Goal: Information Seeking & Learning: Learn about a topic

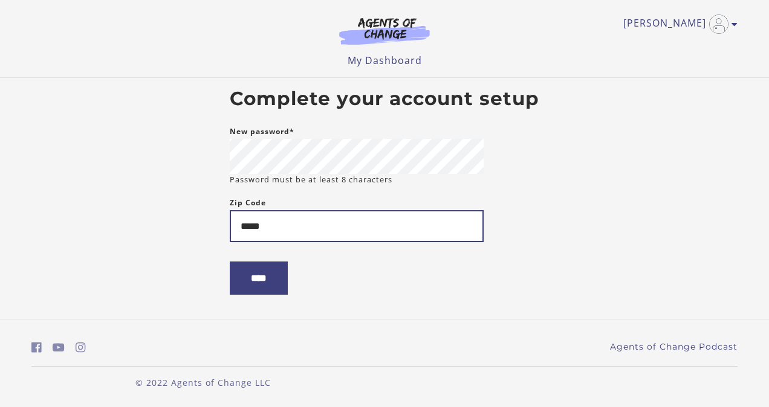
type input "*****"
click at [230, 262] on input "****" at bounding box center [259, 278] width 58 height 33
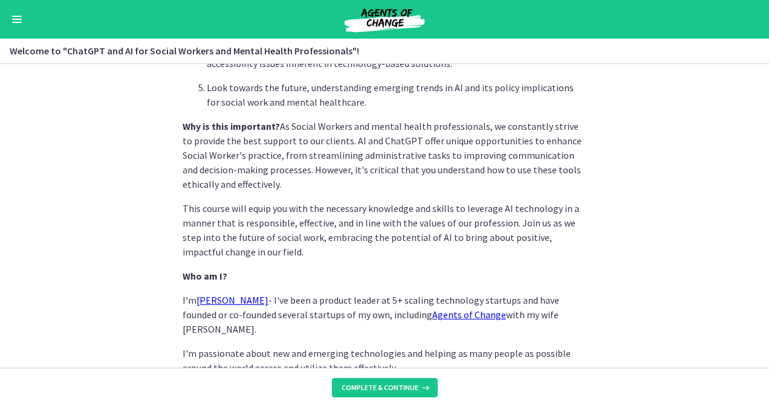
scroll to position [619, 0]
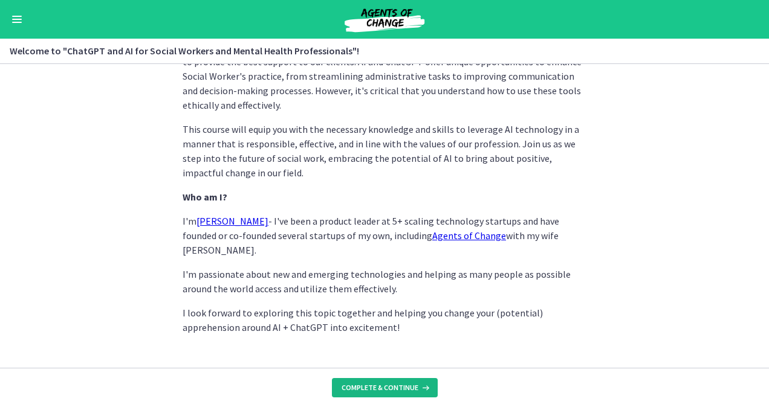
click at [387, 390] on span "Complete & continue" at bounding box center [379, 388] width 77 height 10
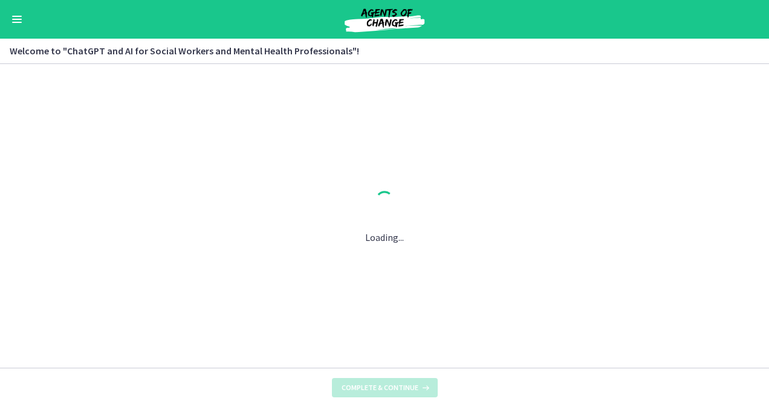
scroll to position [0, 0]
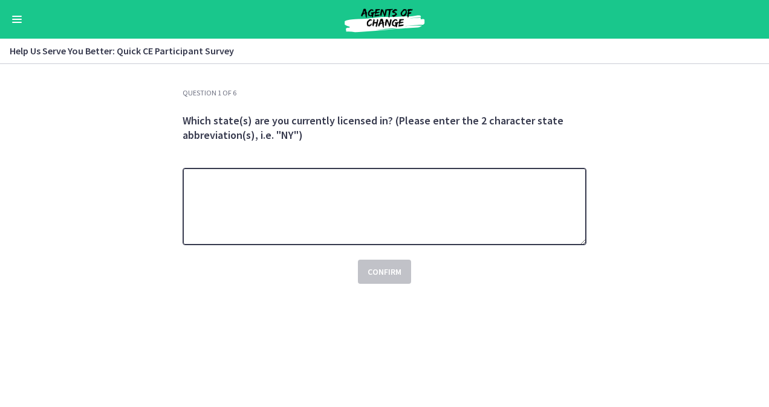
click at [287, 190] on textarea at bounding box center [385, 206] width 404 height 77
type textarea "**********"
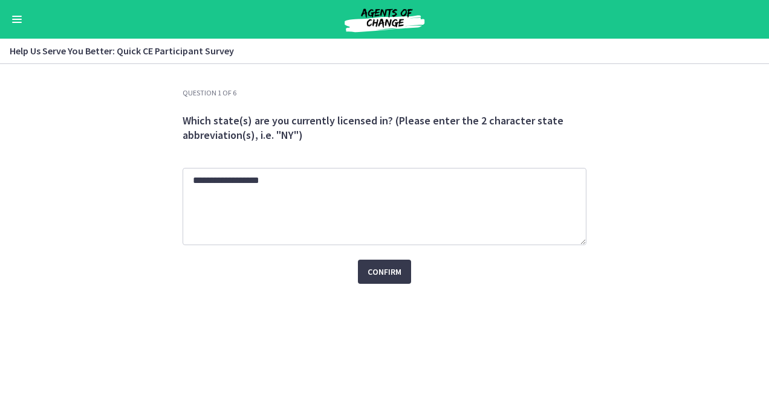
click at [116, 172] on section "**********" at bounding box center [384, 235] width 769 height 343
click at [387, 265] on span "Confirm" at bounding box center [384, 272] width 34 height 15
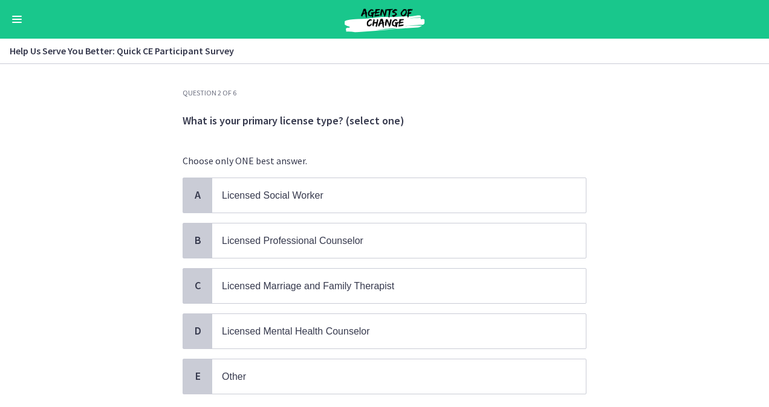
scroll to position [60, 0]
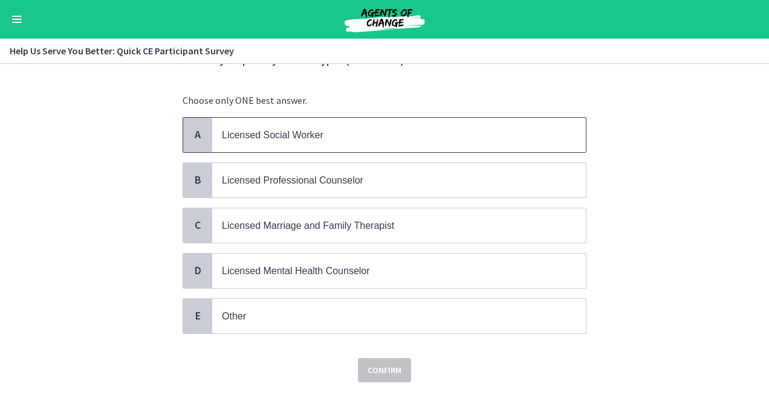
click at [242, 135] on span "Licensed Social Worker" at bounding box center [273, 135] width 102 height 10
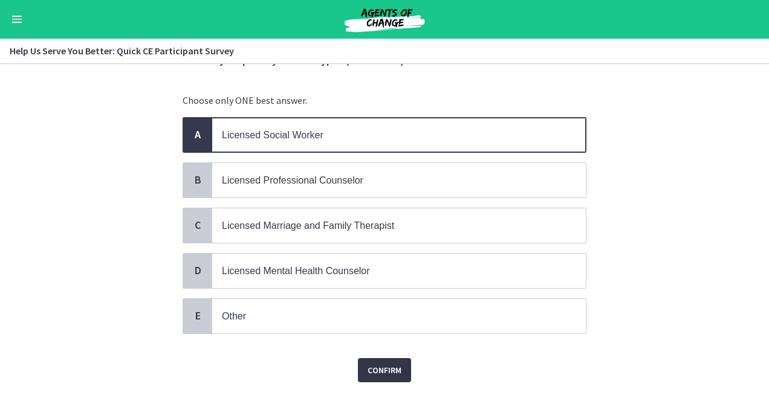
click at [392, 366] on span "Confirm" at bounding box center [384, 370] width 34 height 15
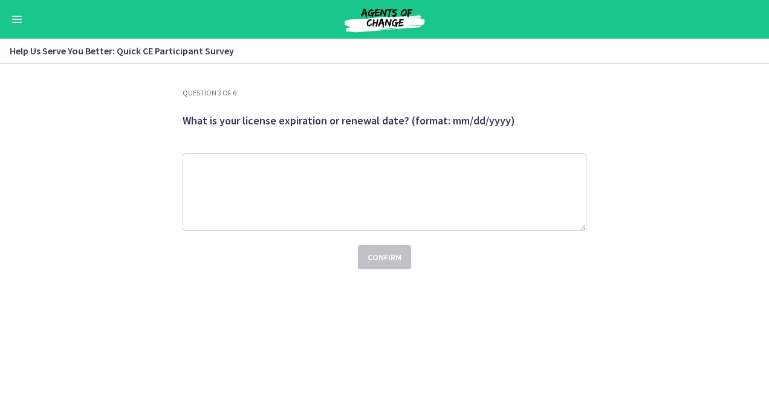
scroll to position [0, 0]
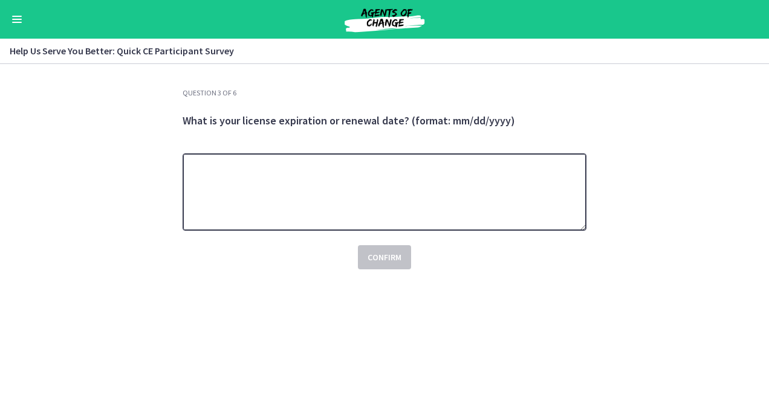
click at [308, 180] on textarea at bounding box center [385, 192] width 404 height 77
type textarea "**********"
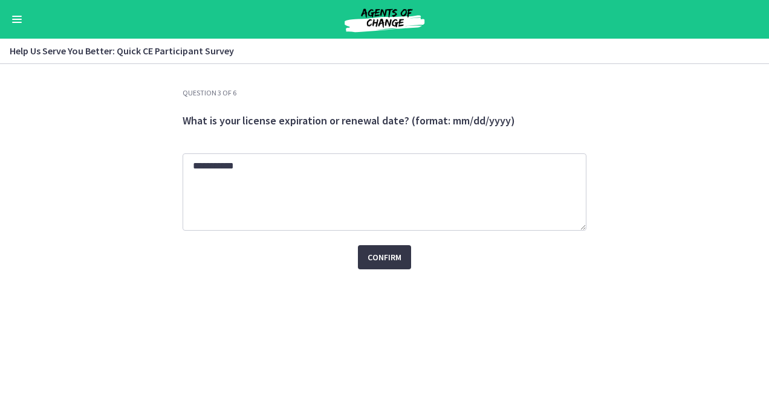
click at [376, 257] on span "Confirm" at bounding box center [384, 257] width 34 height 15
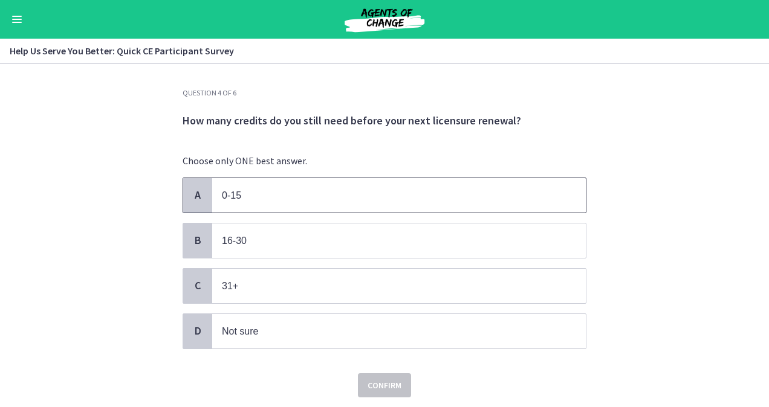
click at [236, 202] on span "0-15" at bounding box center [399, 195] width 374 height 34
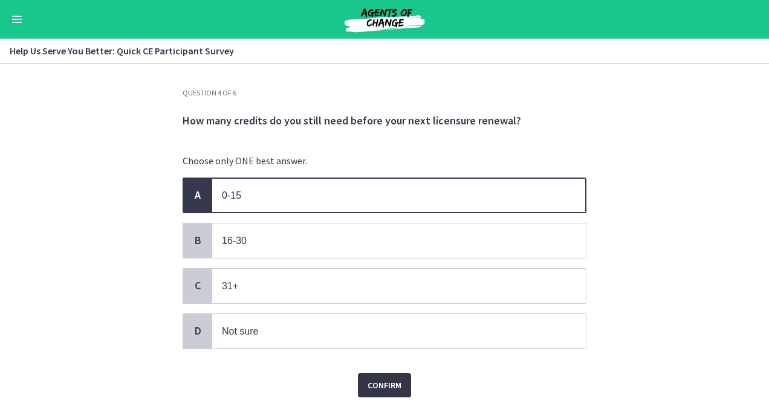
click at [387, 374] on button "Confirm" at bounding box center [384, 386] width 53 height 24
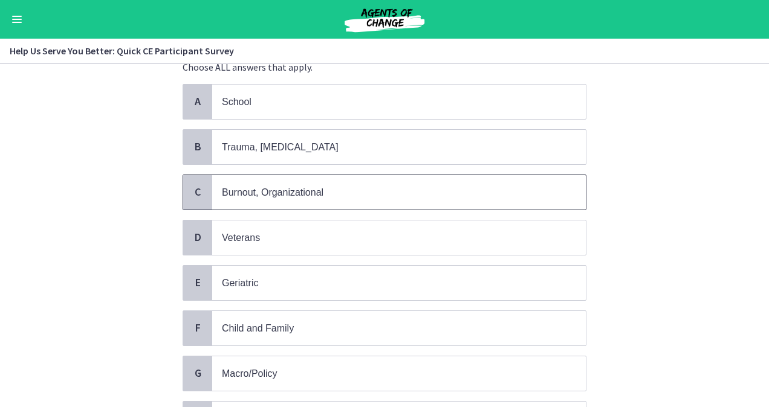
scroll to position [121, 0]
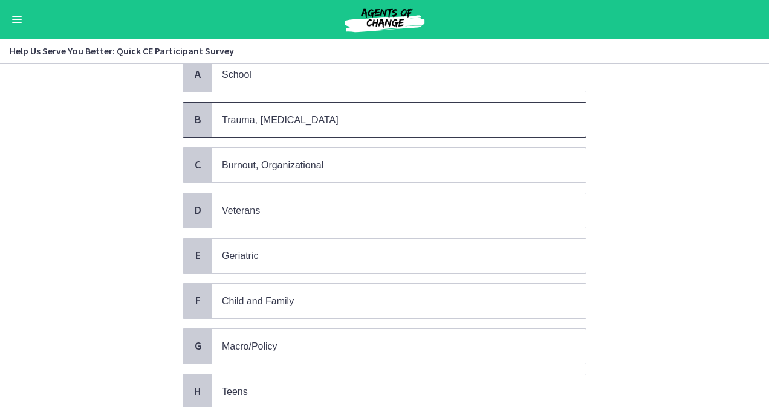
click at [265, 125] on p "Trauma, [MEDICAL_DATA]" at bounding box center [387, 119] width 330 height 15
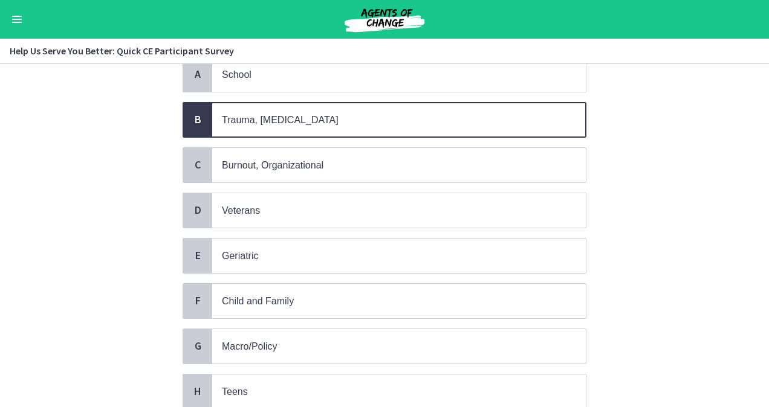
click at [247, 126] on span "Trauma, [MEDICAL_DATA]" at bounding box center [399, 120] width 374 height 34
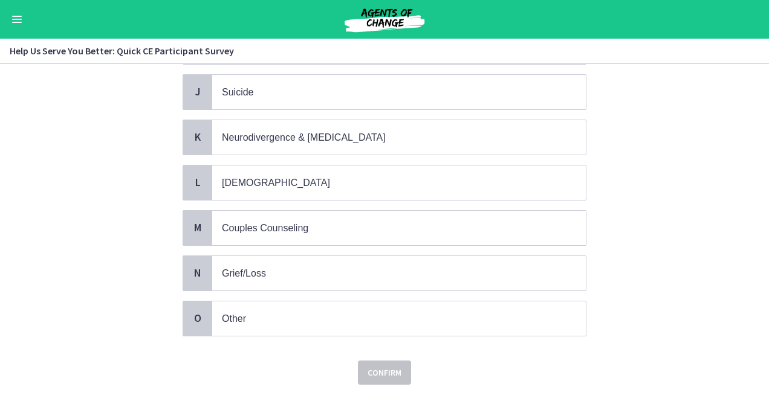
scroll to position [522, 0]
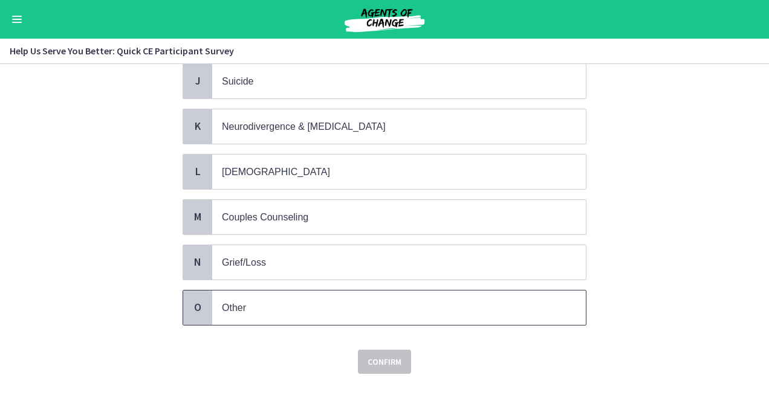
click at [256, 300] on p "Other" at bounding box center [387, 307] width 330 height 15
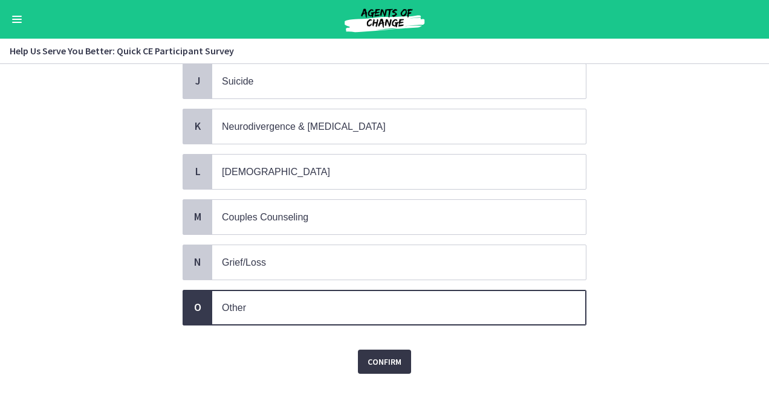
click at [381, 355] on span "Confirm" at bounding box center [384, 362] width 34 height 15
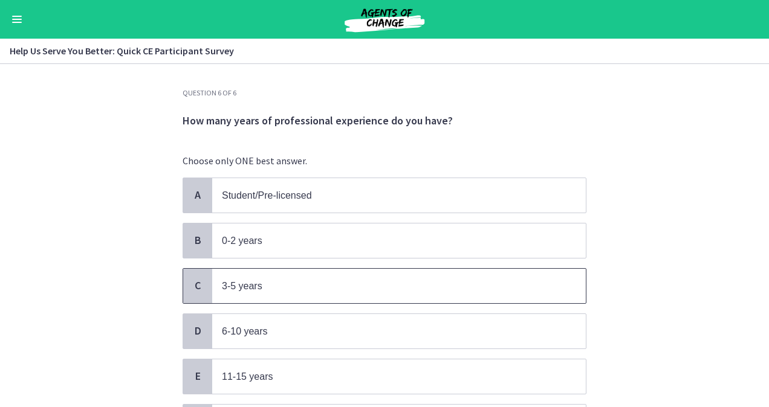
click at [235, 281] on span "3-5 years" at bounding box center [242, 286] width 40 height 10
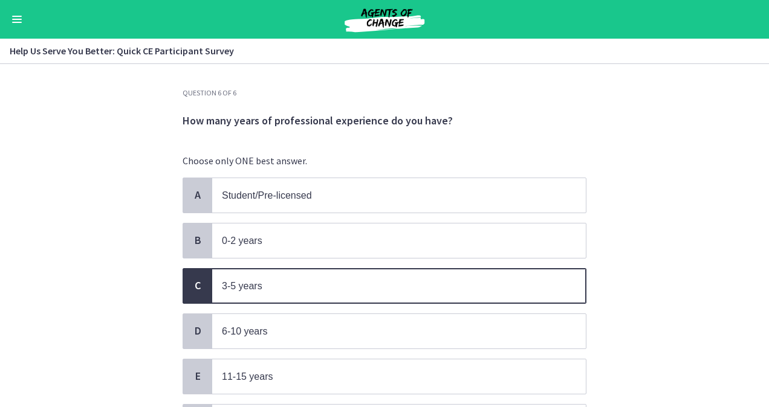
scroll to position [123, 0]
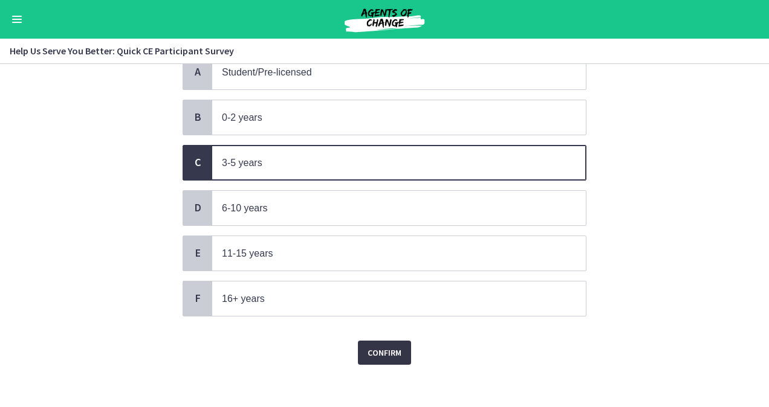
click at [385, 346] on span "Confirm" at bounding box center [384, 353] width 34 height 15
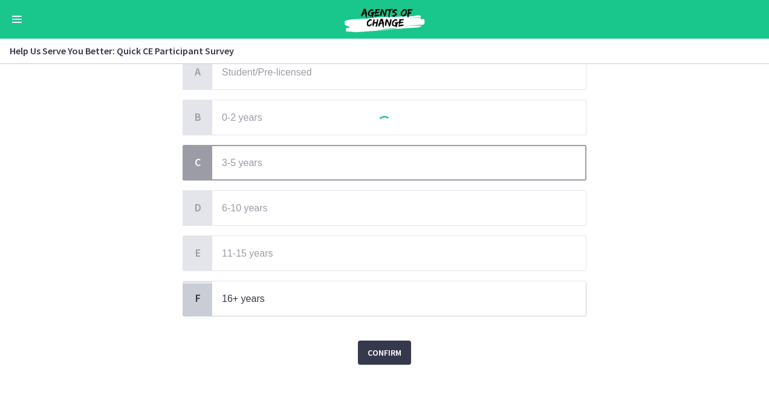
scroll to position [0, 0]
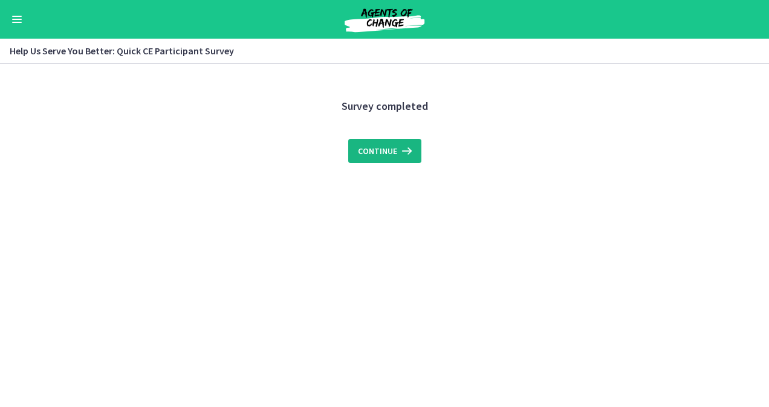
click at [379, 156] on span "Continue" at bounding box center [377, 151] width 39 height 15
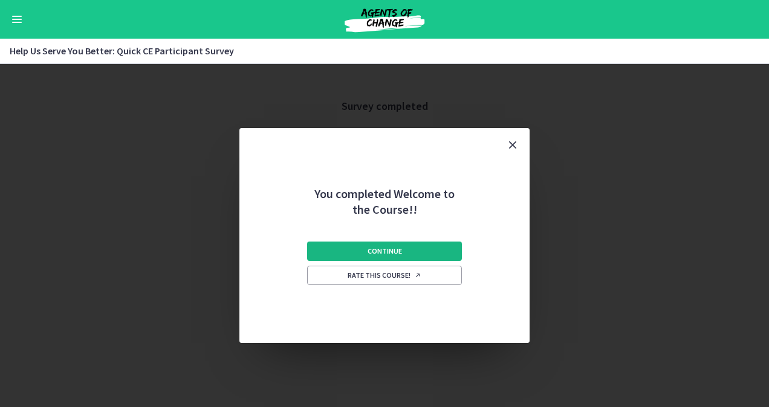
click at [404, 248] on button "Continue" at bounding box center [384, 251] width 155 height 19
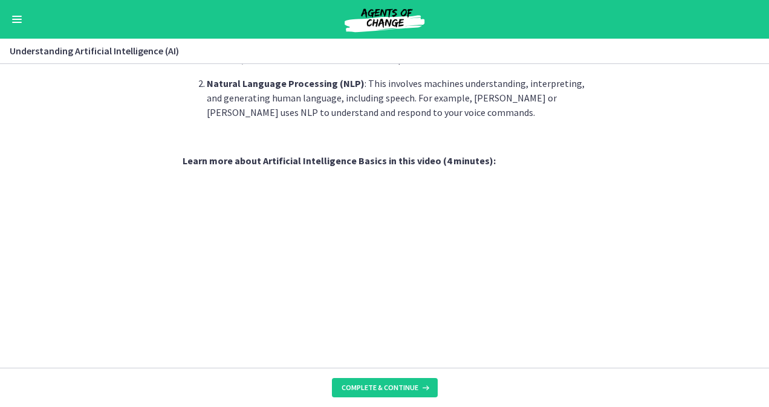
scroll to position [584, 0]
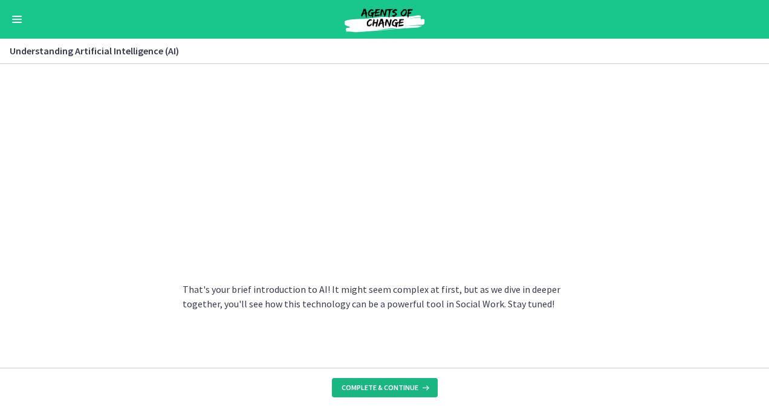
click at [425, 389] on icon at bounding box center [424, 388] width 12 height 10
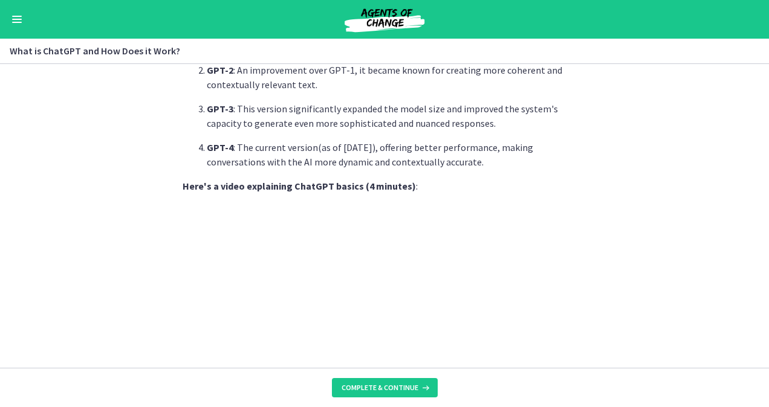
scroll to position [529, 0]
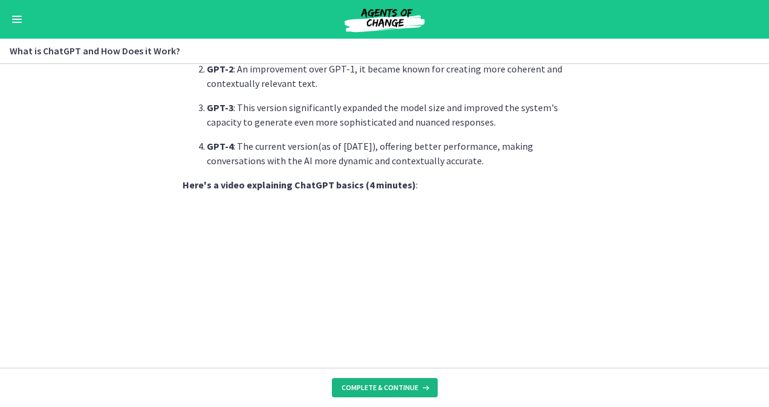
click at [398, 385] on span "Complete & continue" at bounding box center [379, 388] width 77 height 10
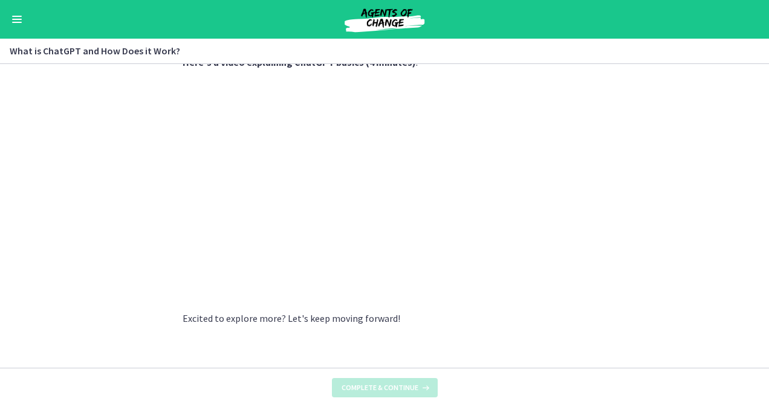
scroll to position [0, 0]
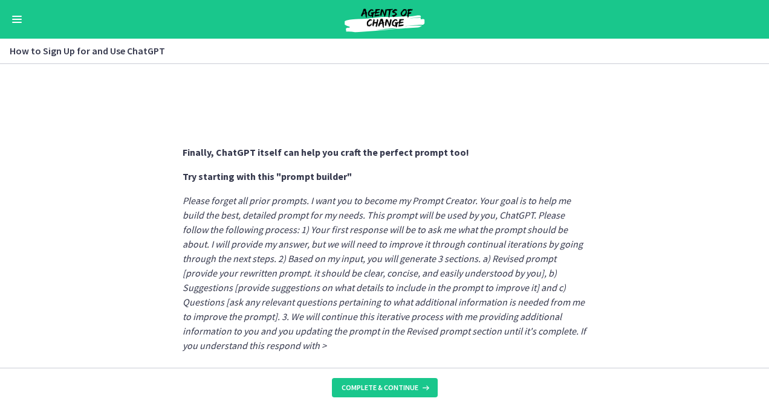
scroll to position [709, 0]
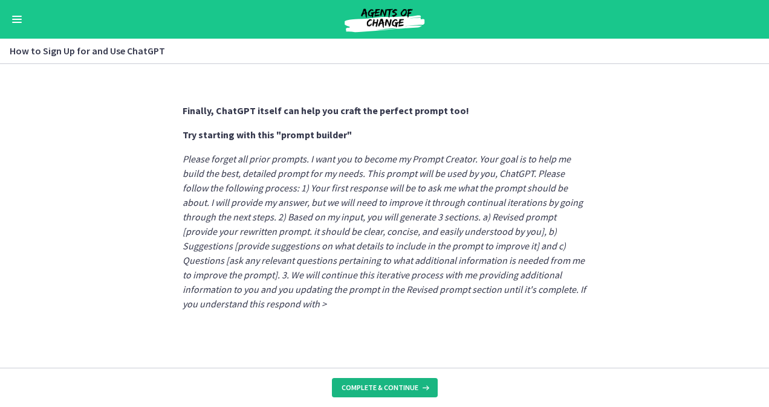
click at [406, 385] on span "Complete & continue" at bounding box center [379, 388] width 77 height 10
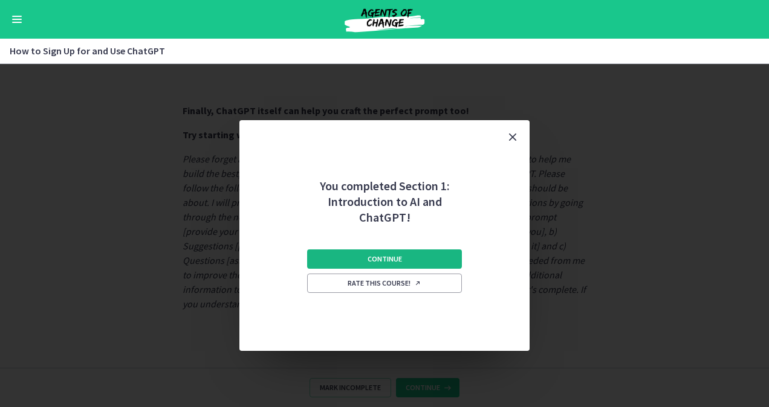
click at [429, 257] on button "Continue" at bounding box center [384, 259] width 155 height 19
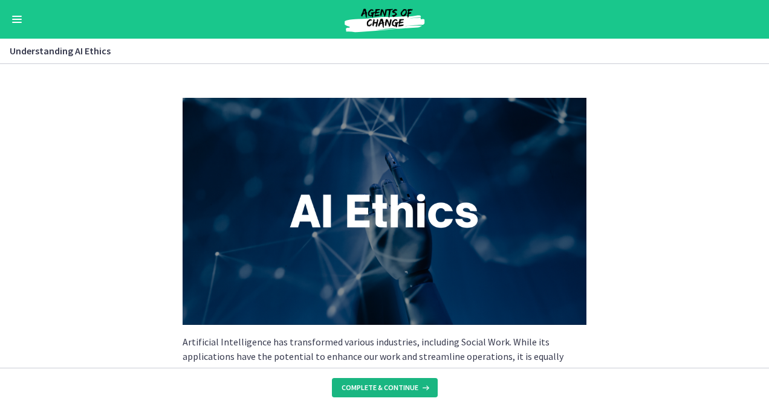
click at [390, 390] on span "Complete & continue" at bounding box center [379, 388] width 77 height 10
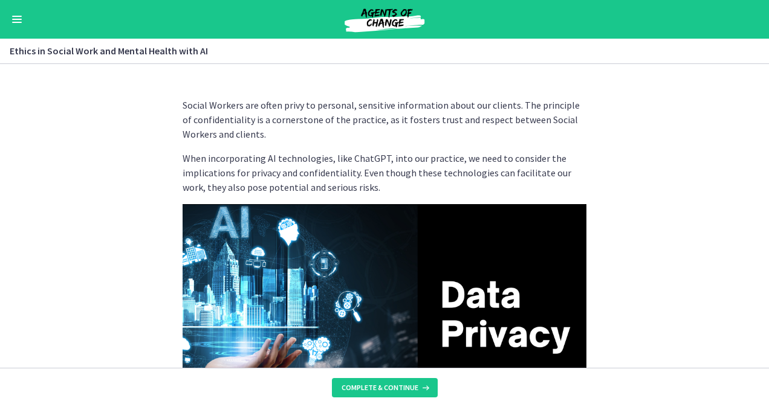
click at [13, 19] on span "Enable menu" at bounding box center [17, 19] width 10 height 1
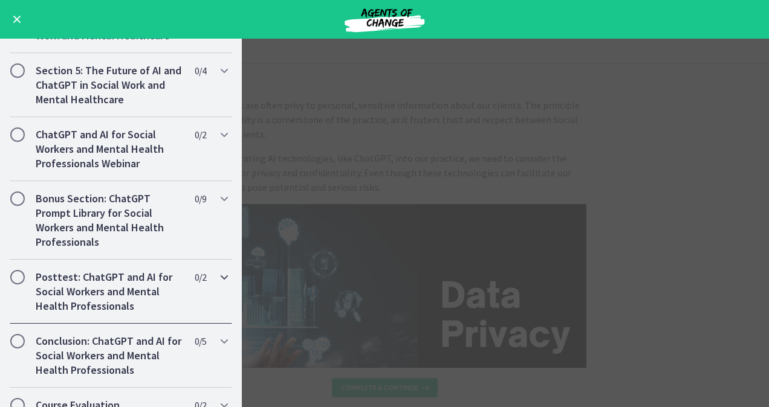
scroll to position [703, 0]
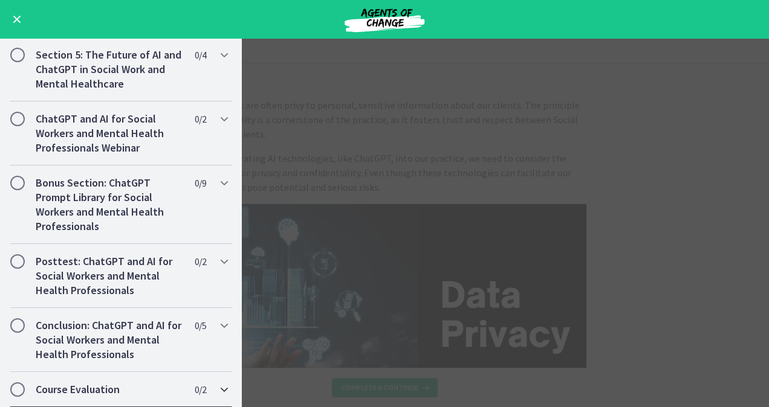
click at [102, 388] on h2 "Course Evaluation" at bounding box center [109, 390] width 147 height 15
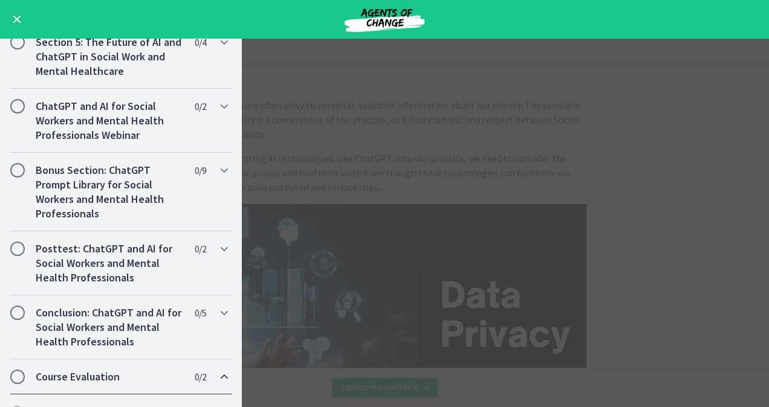
scroll to position [456, 0]
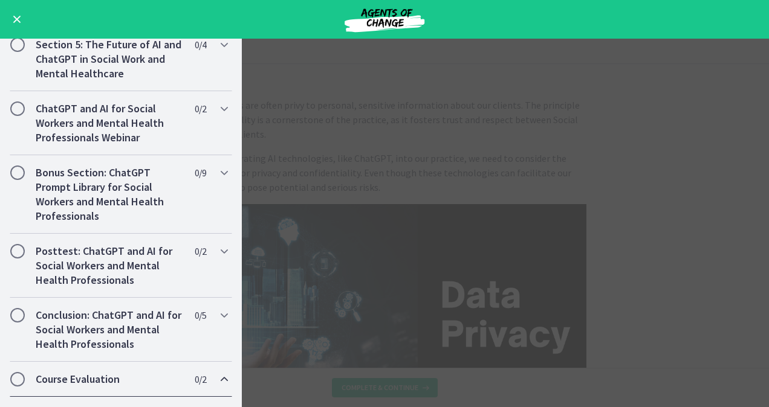
click at [298, 199] on main "Ethics in Social Work and Mental Health with AI Enable fullscreen Social Worker…" at bounding box center [384, 223] width 769 height 369
click at [21, 17] on button "Enable menu" at bounding box center [17, 19] width 15 height 15
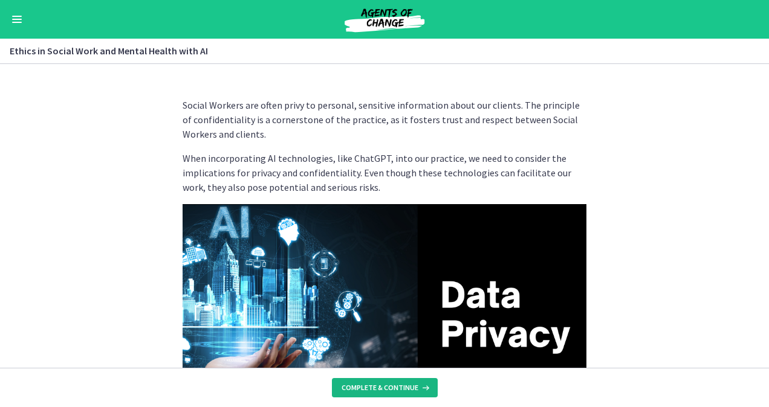
click at [415, 384] on span "Complete & continue" at bounding box center [379, 388] width 77 height 10
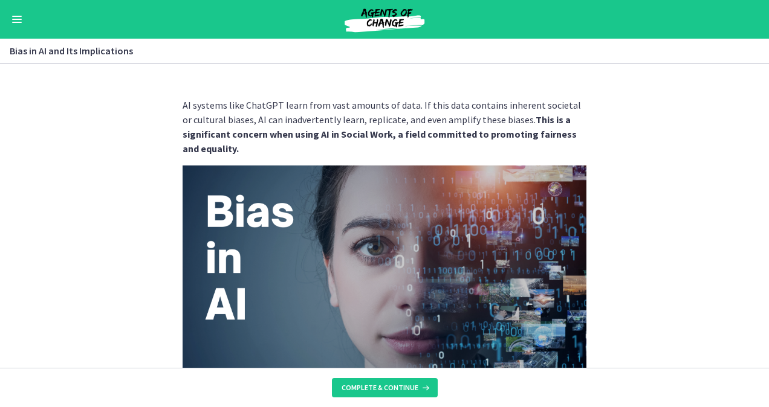
scroll to position [703, 0]
click at [396, 379] on button "Complete & continue" at bounding box center [385, 387] width 106 height 19
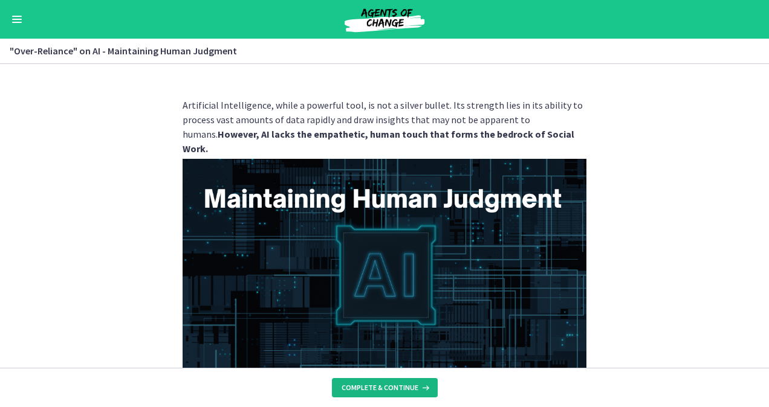
click at [398, 389] on span "Complete & continue" at bounding box center [379, 388] width 77 height 10
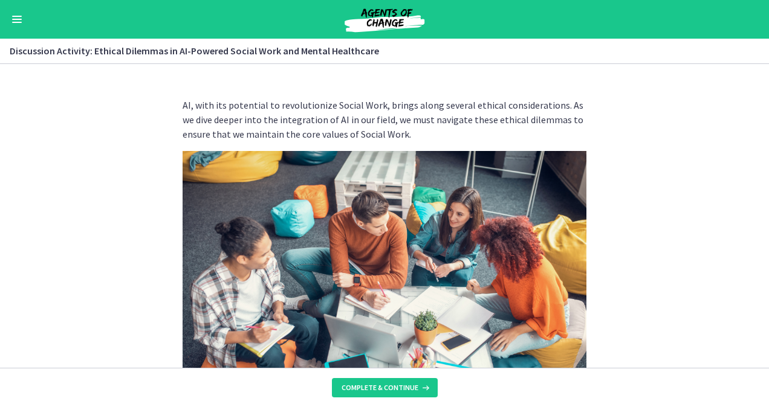
scroll to position [717, 0]
click at [398, 389] on span "Complete & continue" at bounding box center [379, 388] width 77 height 10
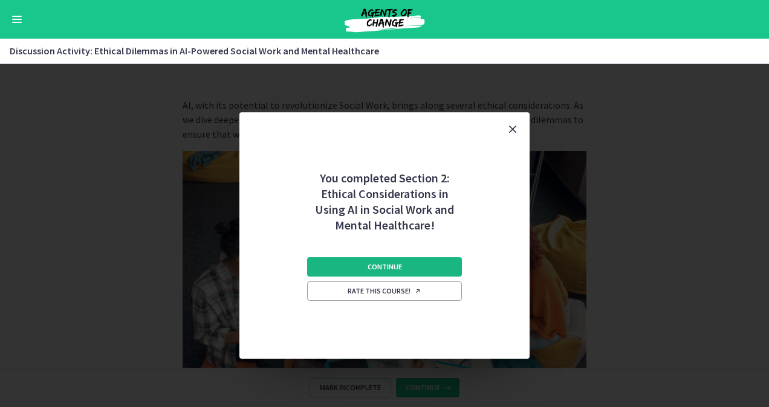
click at [400, 263] on span "Continue" at bounding box center [384, 267] width 34 height 10
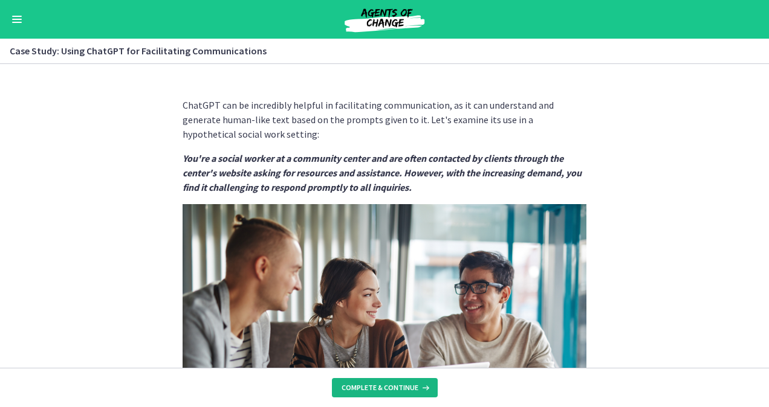
scroll to position [930, 0]
click at [399, 386] on span "Complete & continue" at bounding box center [379, 388] width 77 height 10
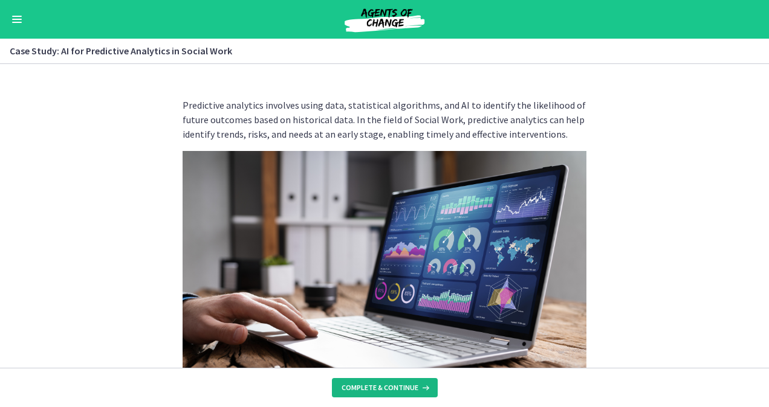
click at [399, 386] on span "Complete & continue" at bounding box center [379, 388] width 77 height 10
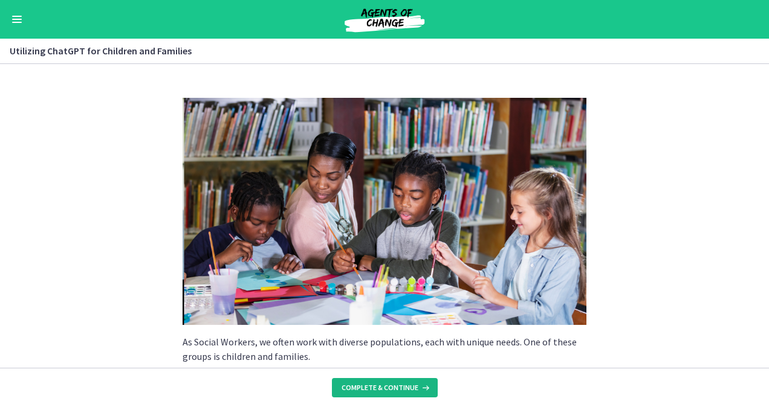
click at [399, 386] on span "Complete & continue" at bounding box center [379, 388] width 77 height 10
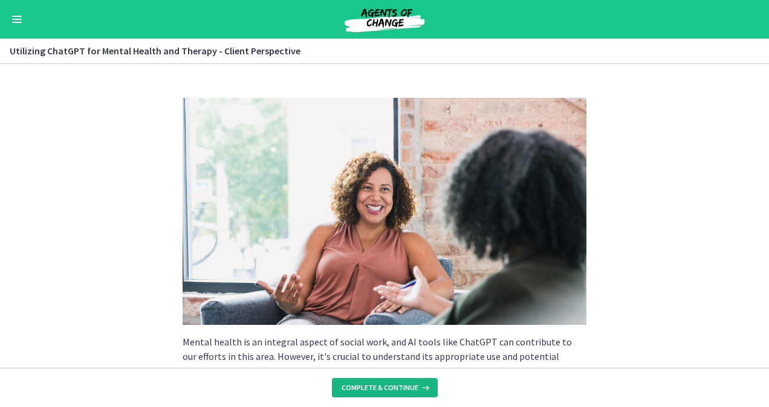
click at [399, 386] on span "Complete & continue" at bounding box center [379, 388] width 77 height 10
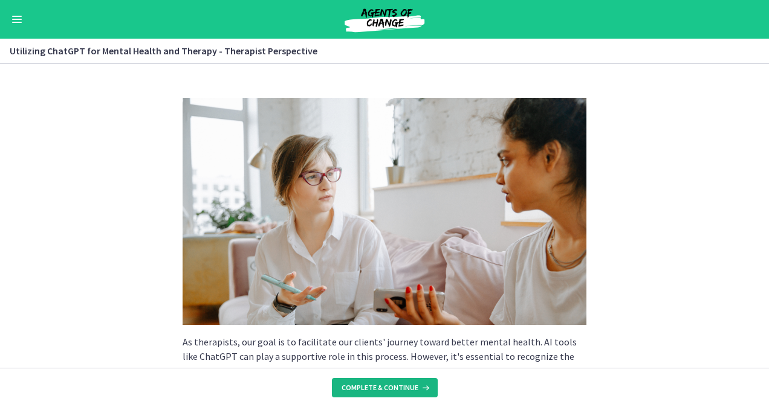
click at [399, 386] on span "Complete & continue" at bounding box center [379, 388] width 77 height 10
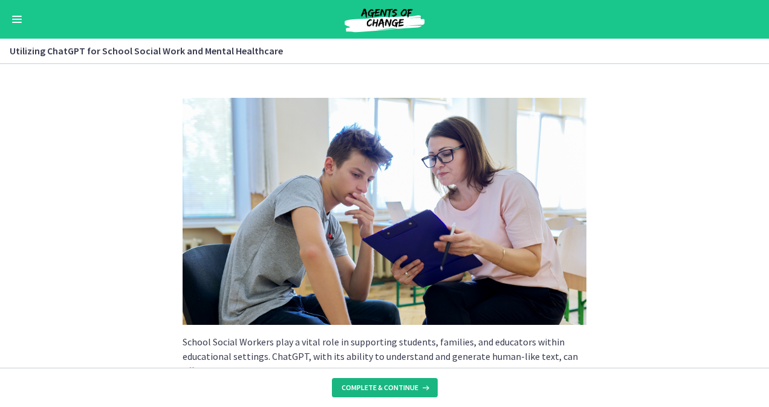
click at [399, 386] on span "Complete & continue" at bounding box center [379, 388] width 77 height 10
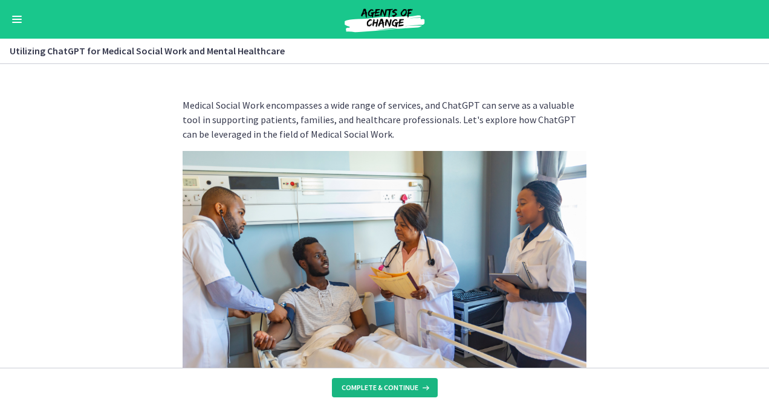
click at [399, 386] on span "Complete & continue" at bounding box center [379, 388] width 77 height 10
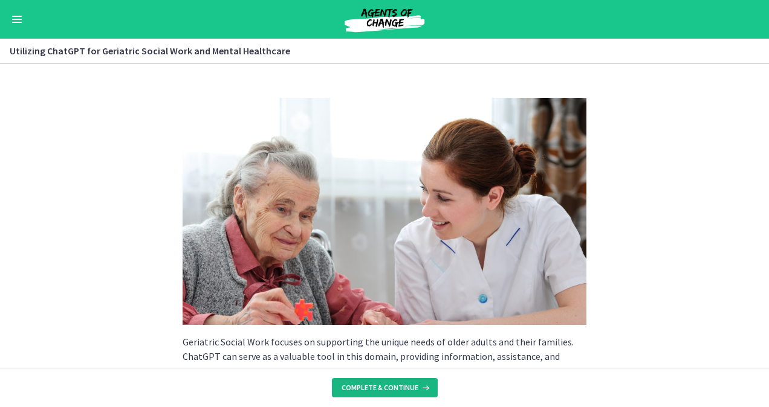
click at [399, 386] on span "Complete & continue" at bounding box center [379, 388] width 77 height 10
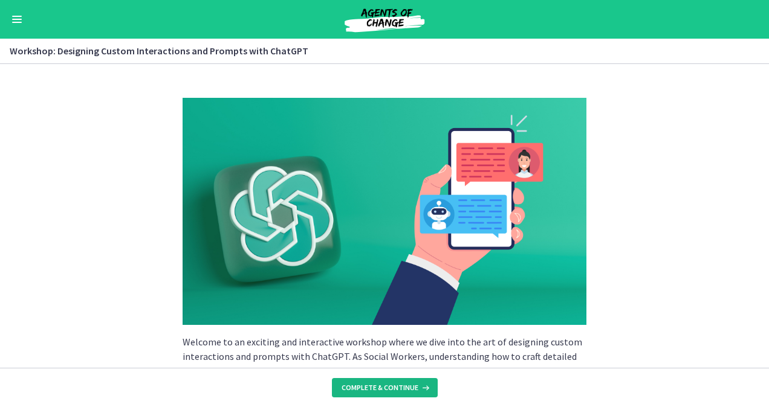
click at [399, 386] on span "Complete & continue" at bounding box center [379, 388] width 77 height 10
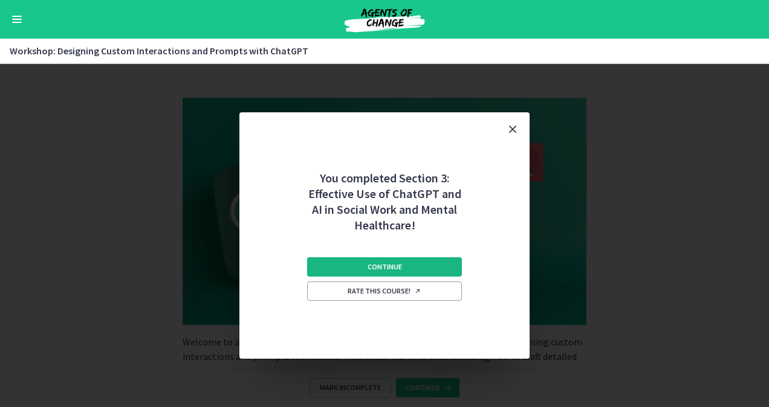
click at [398, 270] on span "Continue" at bounding box center [384, 267] width 34 height 10
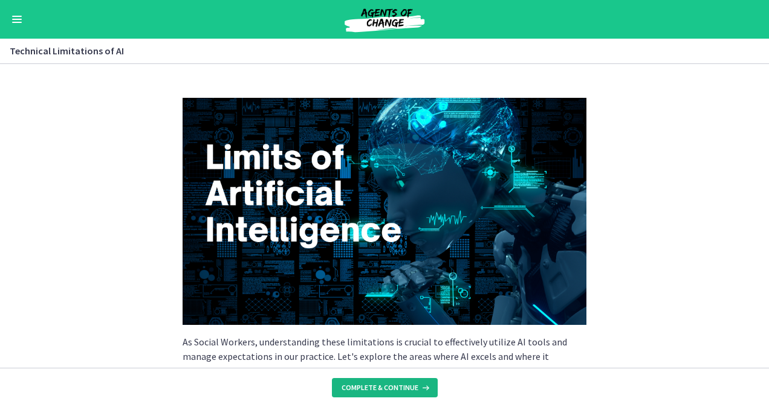
scroll to position [456, 0]
click at [401, 393] on button "Complete & continue" at bounding box center [385, 387] width 106 height 19
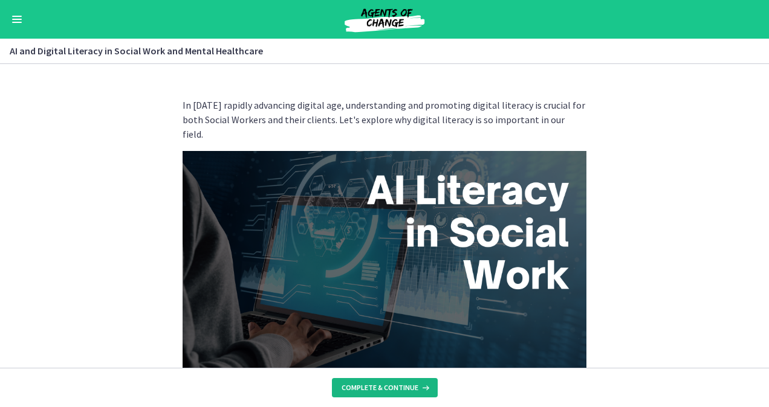
click at [399, 384] on span "Complete & continue" at bounding box center [379, 388] width 77 height 10
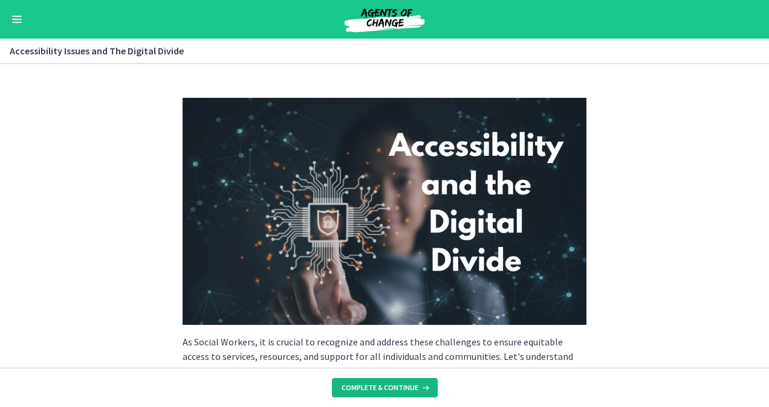
click at [399, 384] on span "Complete & continue" at bounding box center [379, 388] width 77 height 10
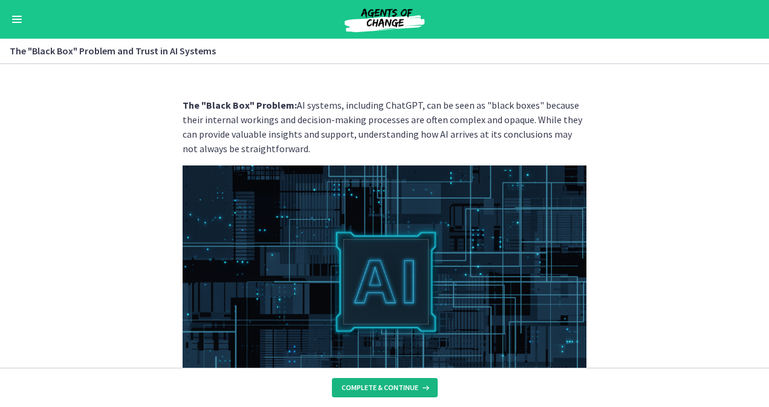
click at [400, 386] on span "Complete & continue" at bounding box center [379, 388] width 77 height 10
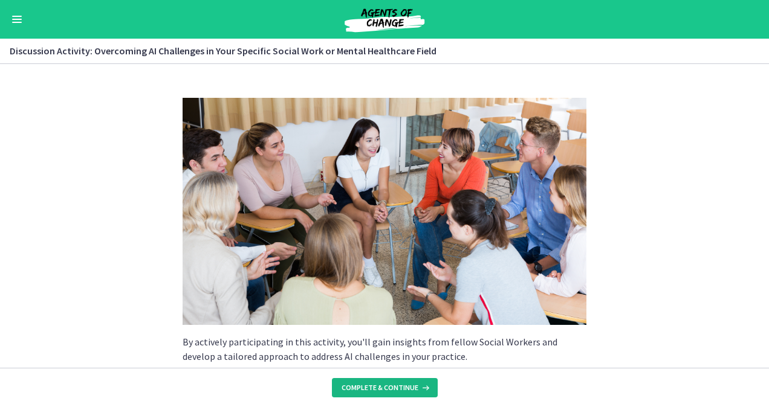
click at [400, 386] on span "Complete & continue" at bounding box center [379, 388] width 77 height 10
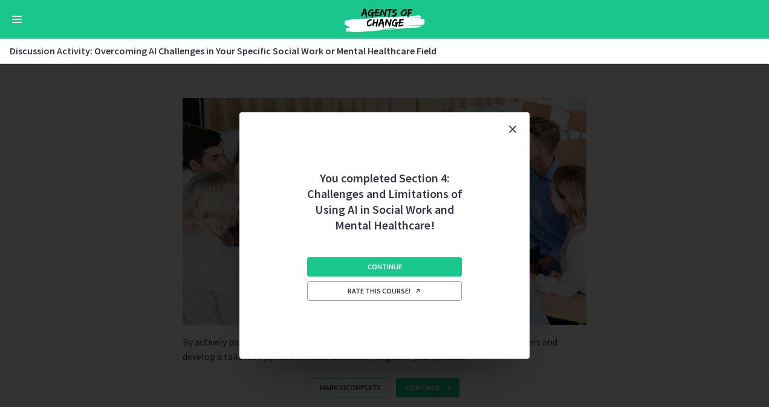
click at [398, 279] on div "Continue Rate this course!" at bounding box center [384, 296] width 155 height 126
click at [400, 270] on span "Continue" at bounding box center [384, 267] width 34 height 10
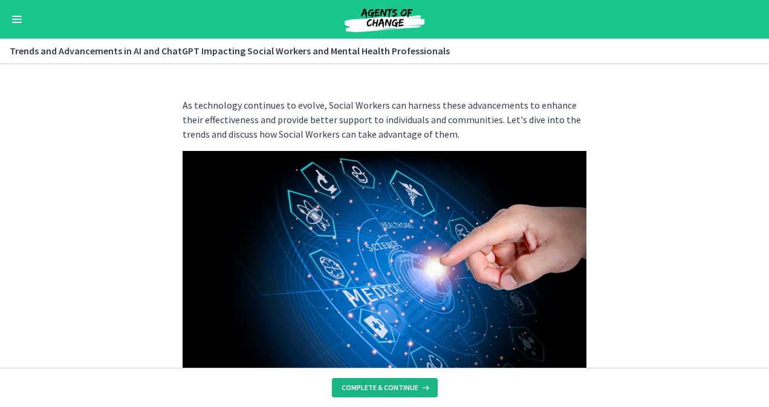
click at [404, 383] on button "Complete & continue" at bounding box center [385, 387] width 106 height 19
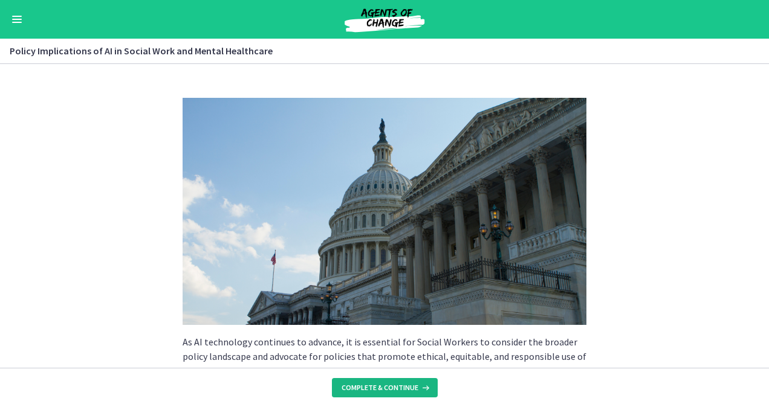
click at [403, 387] on span "Complete & continue" at bounding box center [379, 388] width 77 height 10
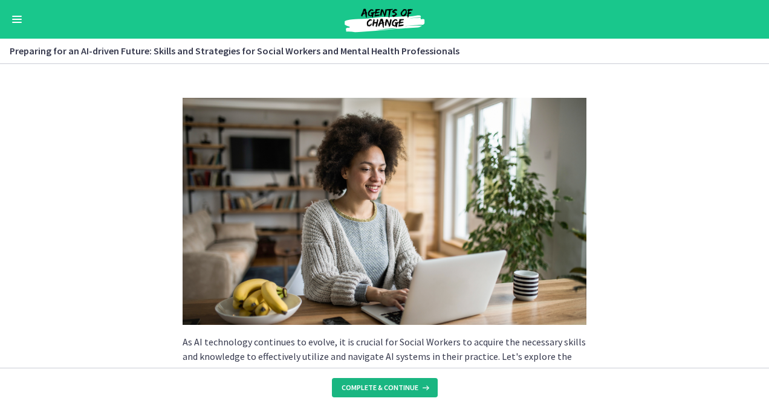
click at [403, 387] on span "Complete & continue" at bounding box center [379, 388] width 77 height 10
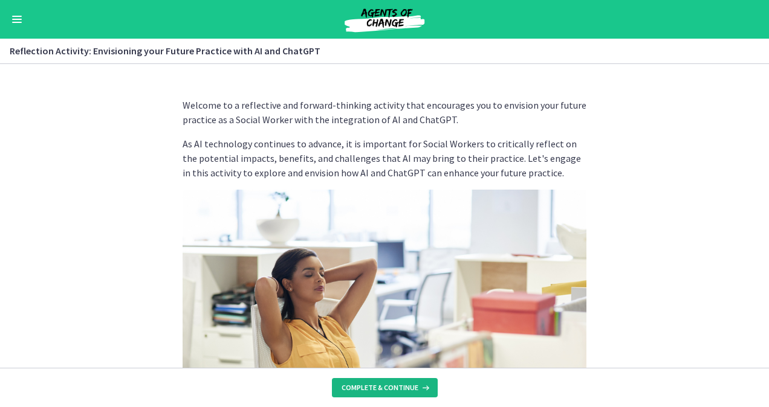
click at [403, 387] on span "Complete & continue" at bounding box center [379, 388] width 77 height 10
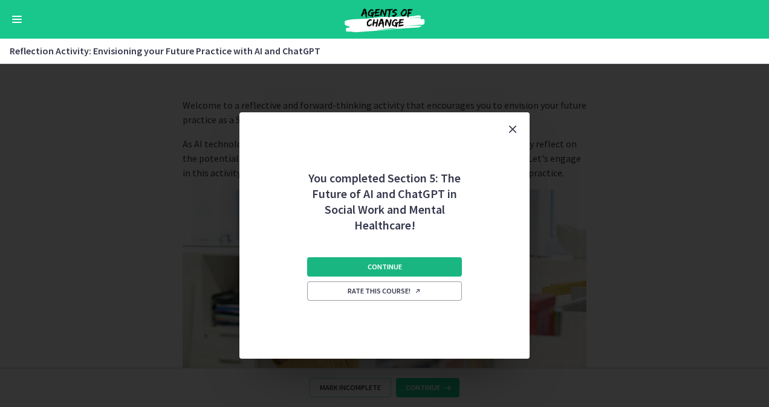
click at [394, 274] on button "Continue" at bounding box center [384, 266] width 155 height 19
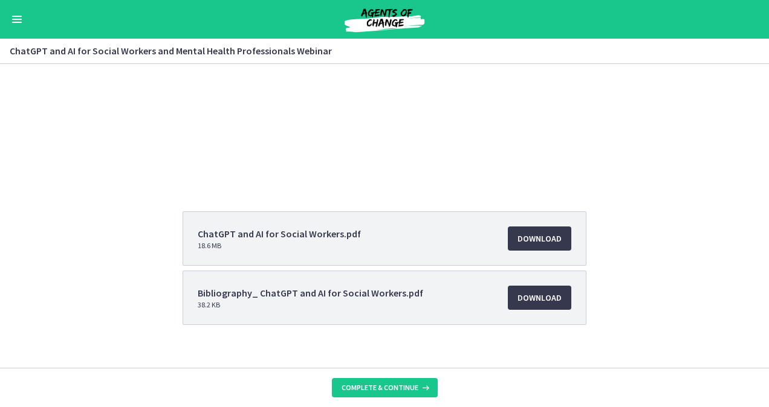
scroll to position [135, 0]
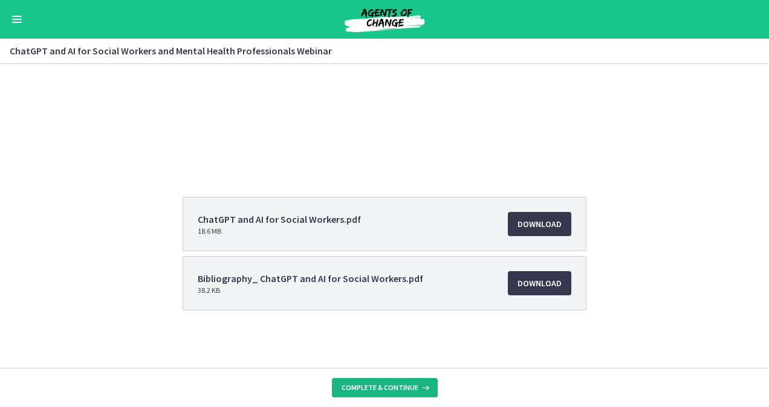
click at [406, 384] on span "Complete & continue" at bounding box center [379, 388] width 77 height 10
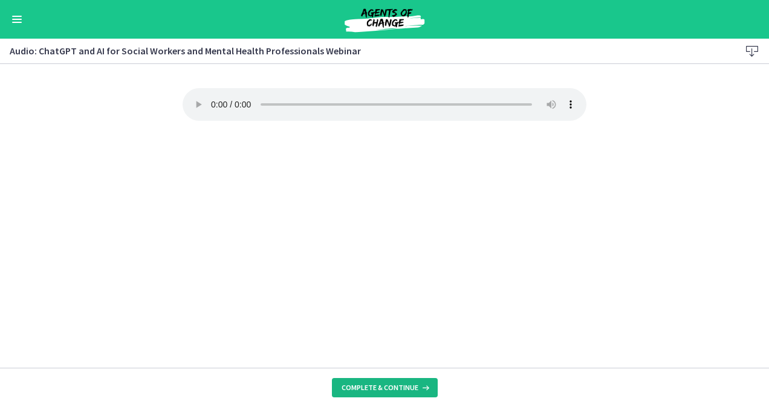
click at [389, 386] on span "Complete & continue" at bounding box center [379, 388] width 77 height 10
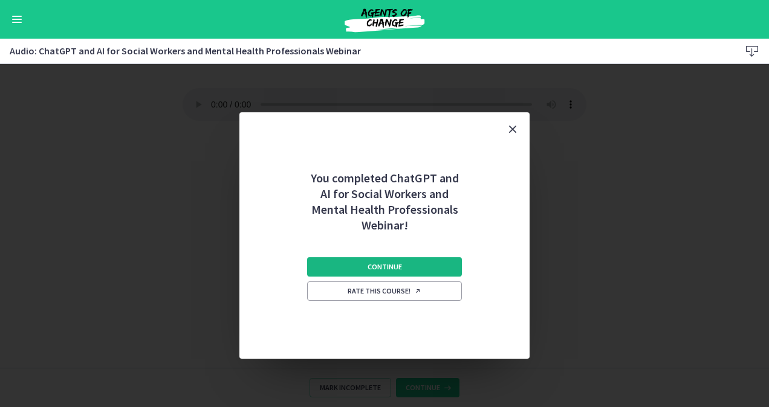
click at [387, 262] on span "Continue" at bounding box center [384, 267] width 34 height 10
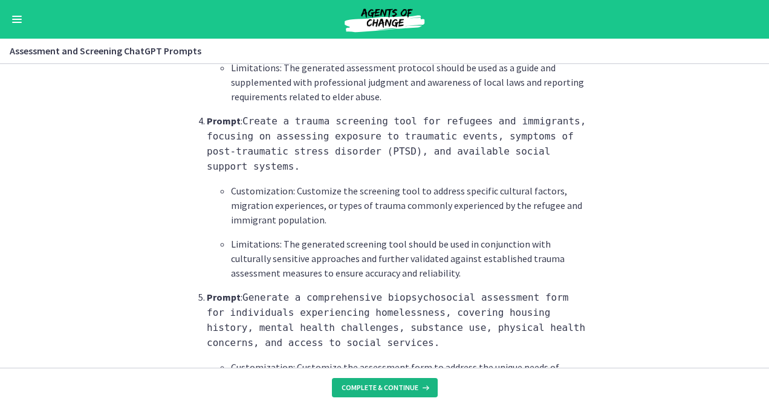
scroll to position [1027, 0]
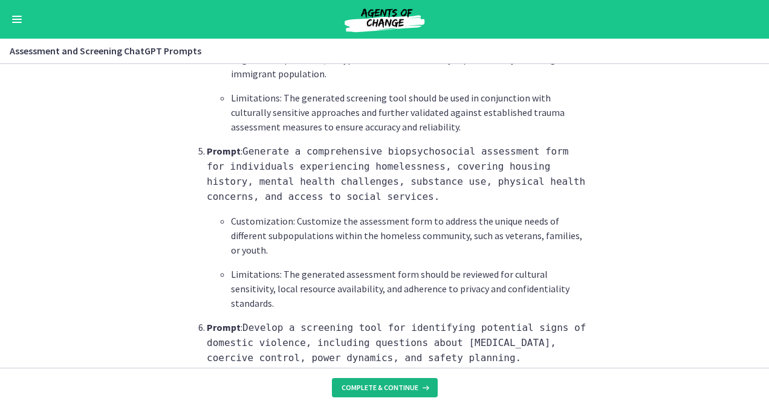
click at [401, 390] on span "Complete & continue" at bounding box center [379, 388] width 77 height 10
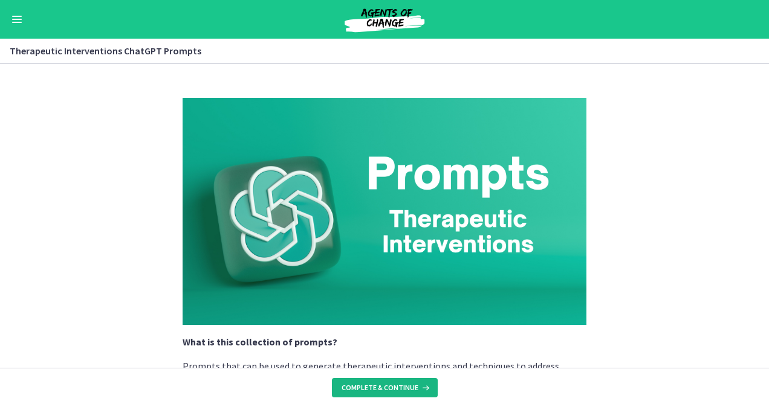
click at [396, 387] on span "Complete & continue" at bounding box center [379, 388] width 77 height 10
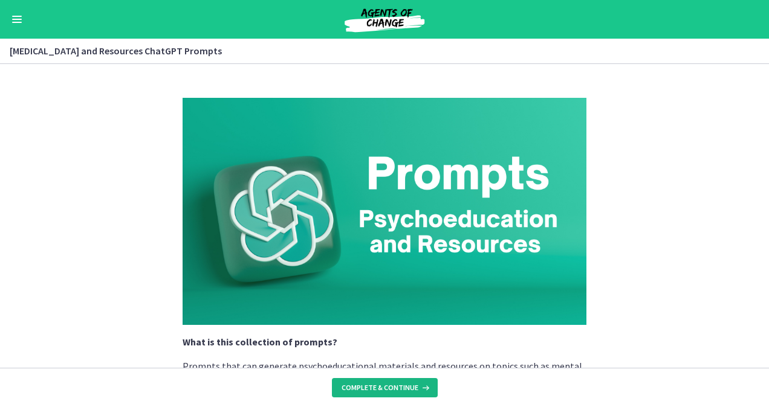
click at [396, 387] on span "Complete & continue" at bounding box center [379, 388] width 77 height 10
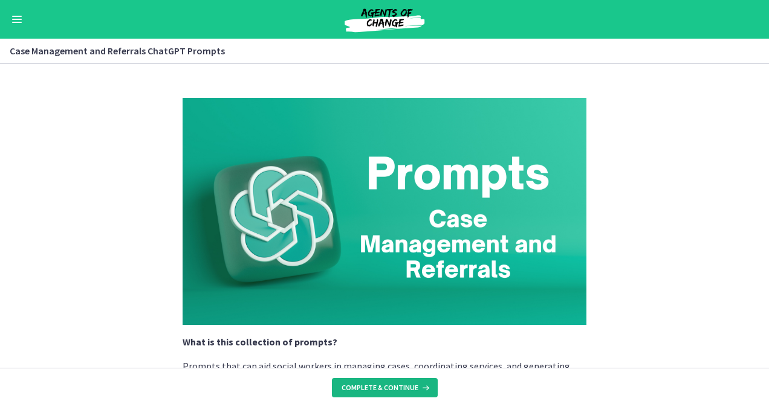
click at [397, 386] on span "Complete & continue" at bounding box center [379, 388] width 77 height 10
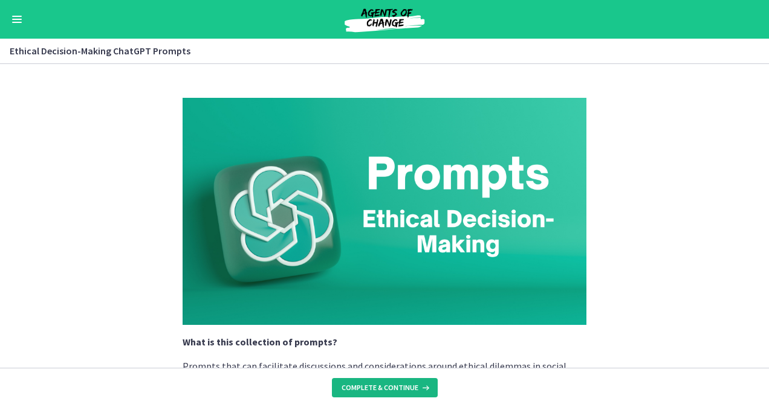
click at [401, 385] on span "Complete & continue" at bounding box center [379, 388] width 77 height 10
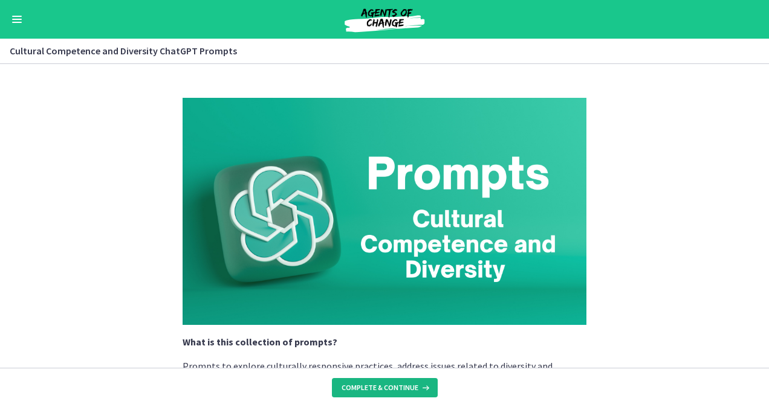
click at [403, 384] on span "Complete & continue" at bounding box center [379, 388] width 77 height 10
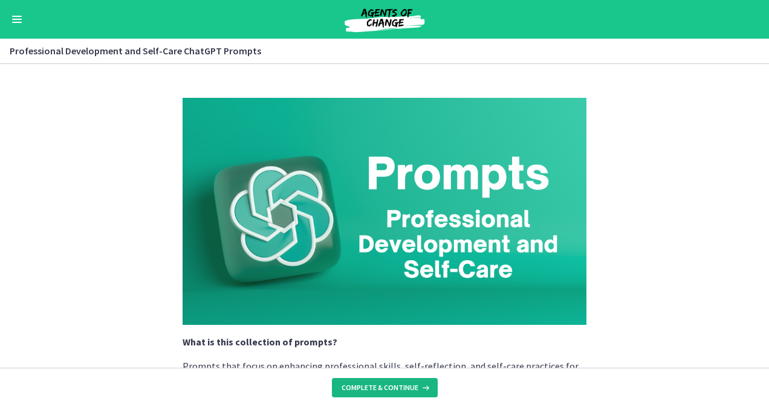
click at [404, 384] on span "Complete & continue" at bounding box center [379, 388] width 77 height 10
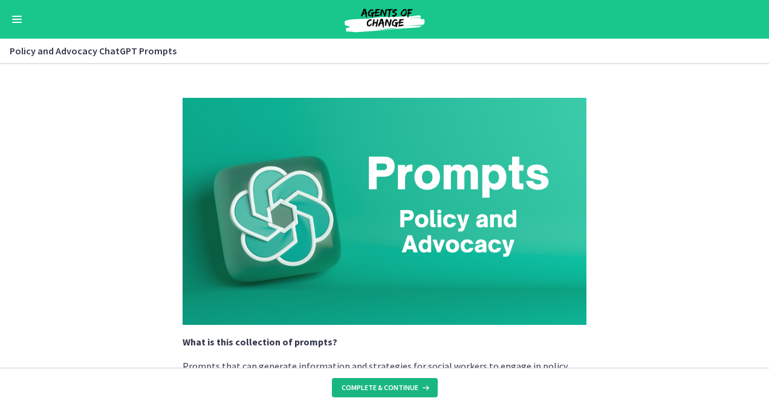
click at [404, 386] on span "Complete & continue" at bounding box center [379, 388] width 77 height 10
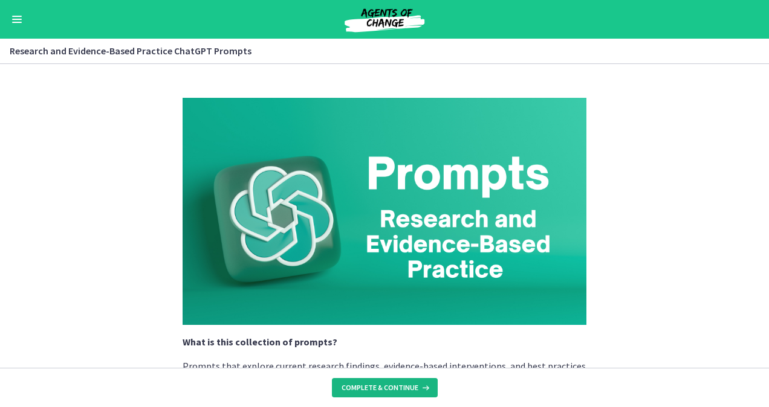
click at [403, 388] on span "Complete & continue" at bounding box center [379, 388] width 77 height 10
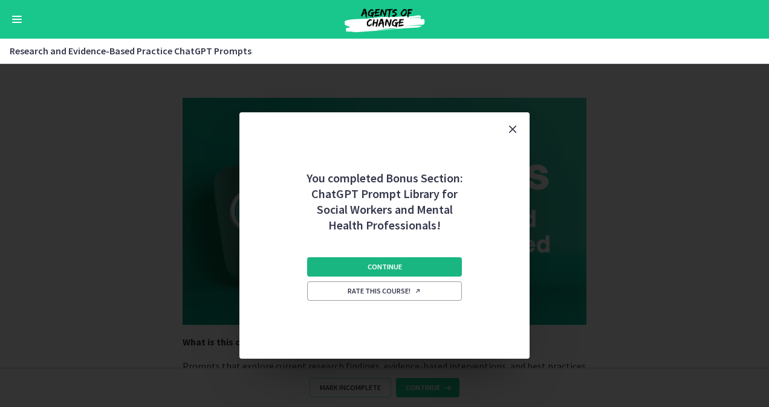
click at [399, 265] on span "Continue" at bounding box center [384, 267] width 34 height 10
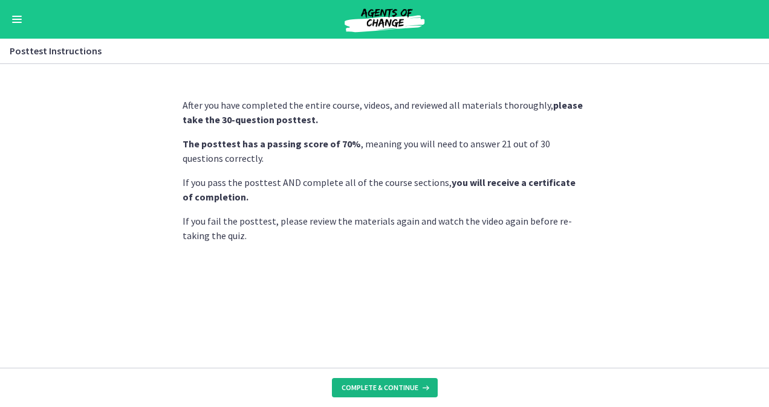
click at [395, 384] on span "Complete & continue" at bounding box center [379, 388] width 77 height 10
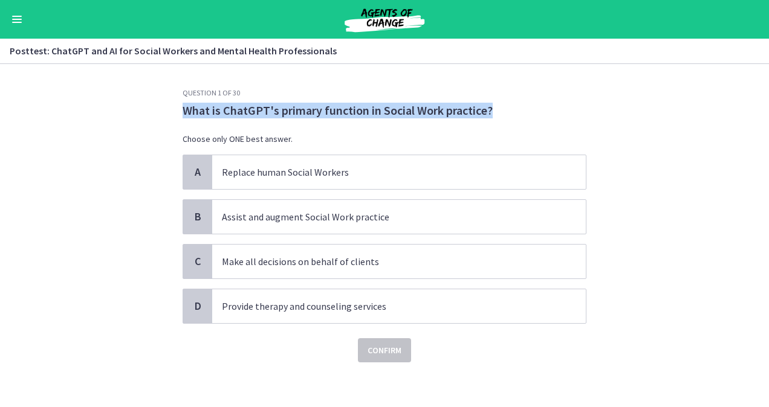
drag, startPoint x: 179, startPoint y: 110, endPoint x: 504, endPoint y: 102, distance: 325.3
click at [504, 102] on div "Question 1 of 30 What is [PERSON_NAME]'s primary function in Social Work practi…" at bounding box center [385, 225] width 404 height 274
copy p "What is ChatGPT's primary function in Social Work practice?"
click at [323, 222] on p "Assist and augment Social Work practice" at bounding box center [387, 217] width 330 height 15
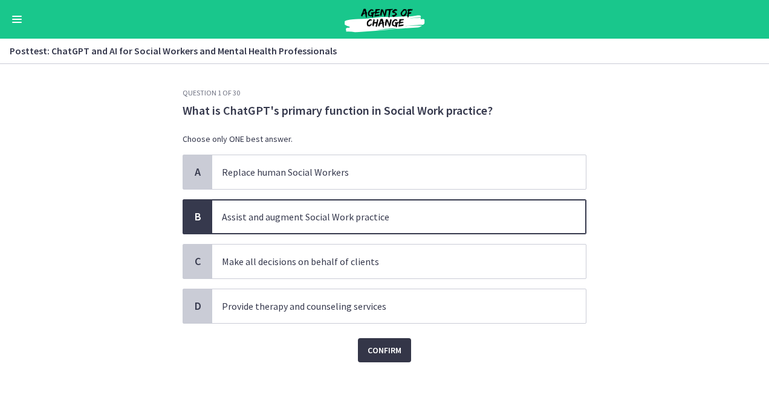
click at [389, 352] on span "Confirm" at bounding box center [384, 350] width 34 height 15
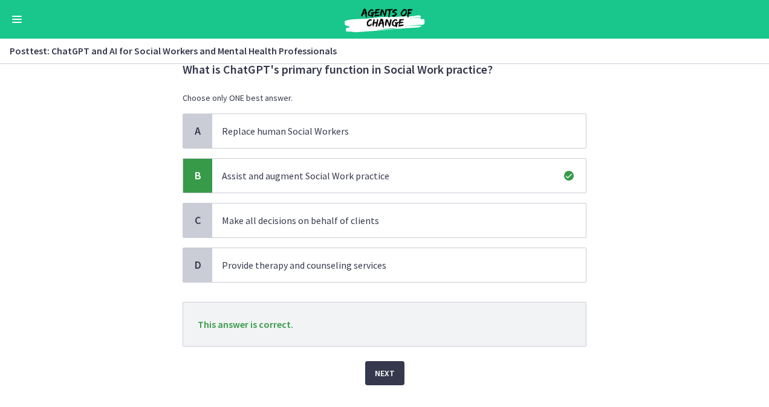
scroll to position [65, 0]
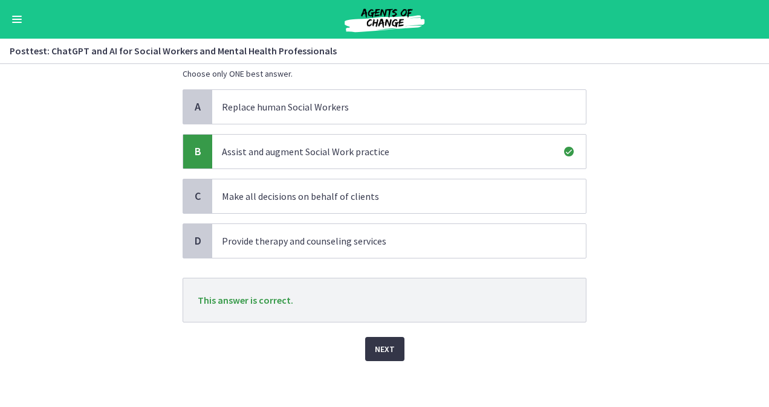
click at [385, 343] on span "Next" at bounding box center [385, 349] width 20 height 15
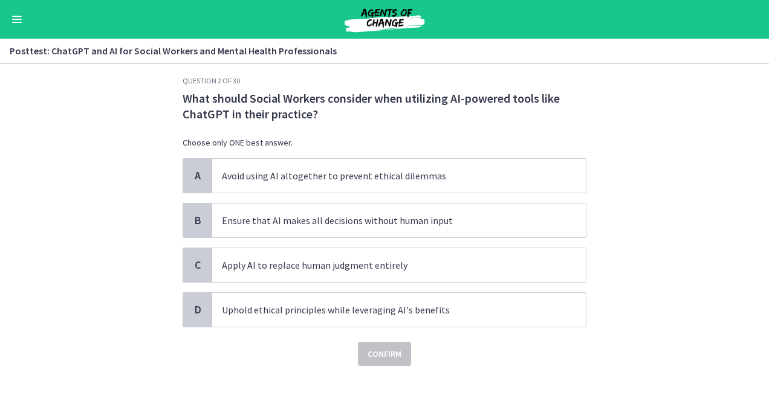
scroll to position [18, 0]
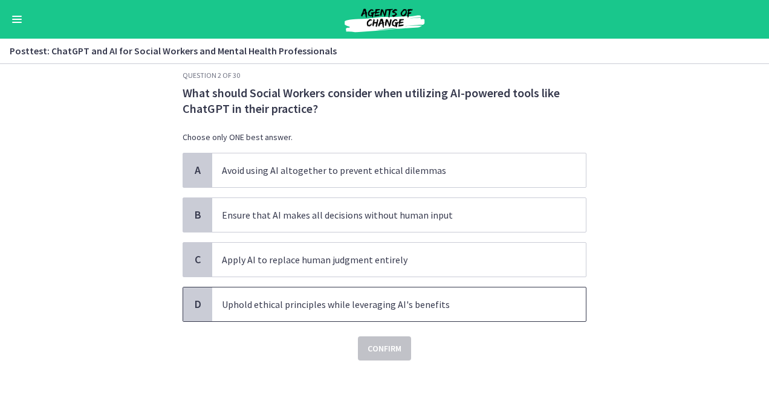
click at [256, 297] on p "Uphold ethical principles while leveraging AI's benefits" at bounding box center [387, 304] width 330 height 15
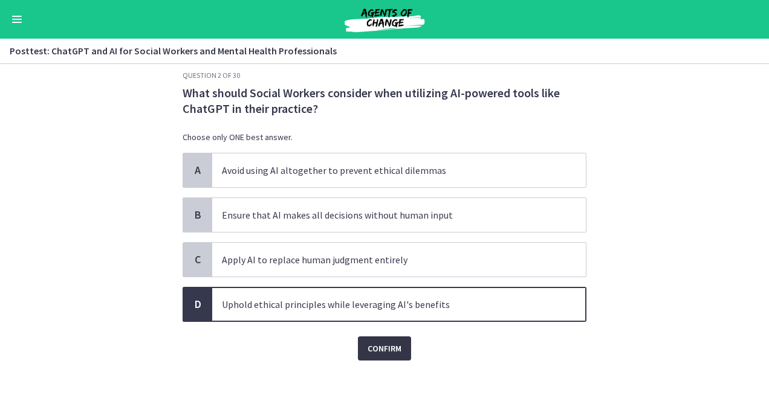
click at [380, 346] on span "Confirm" at bounding box center [384, 348] width 34 height 15
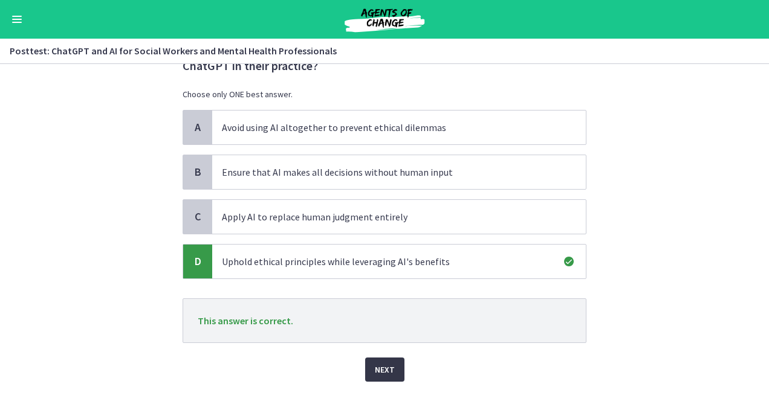
scroll to position [78, 0]
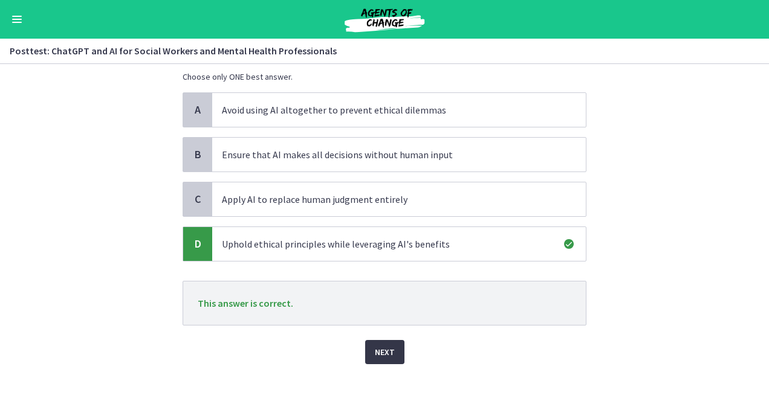
click at [385, 360] on button "Next" at bounding box center [384, 352] width 39 height 24
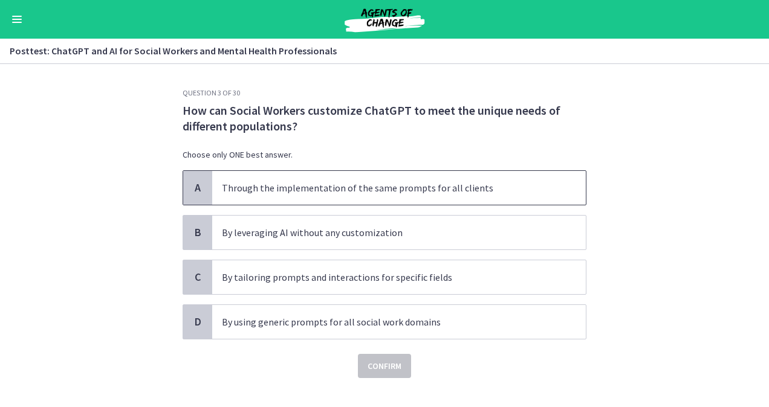
click at [265, 191] on p "Through the implementation of the same prompts for all clients" at bounding box center [387, 188] width 330 height 15
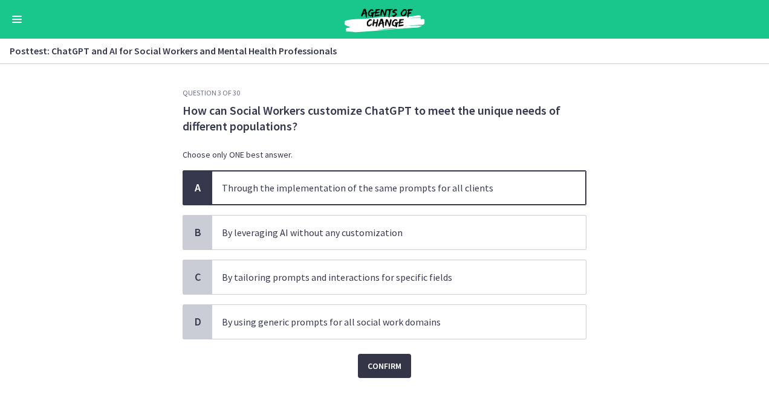
click at [392, 364] on span "Confirm" at bounding box center [384, 366] width 34 height 15
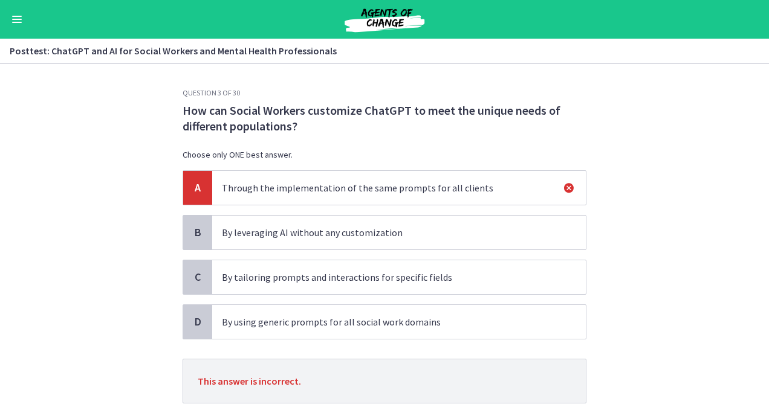
scroll to position [60, 0]
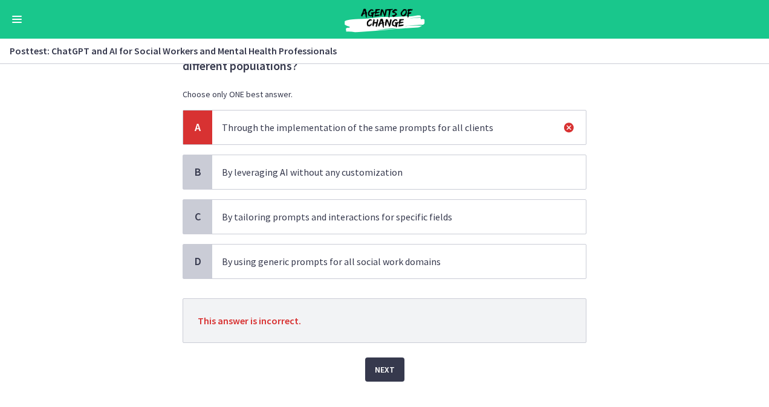
click at [329, 174] on p "By leveraging AI without any customization" at bounding box center [387, 172] width 330 height 15
click at [312, 172] on p "By leveraging AI without any customization" at bounding box center [387, 172] width 330 height 15
click at [377, 371] on span "Next" at bounding box center [385, 370] width 20 height 15
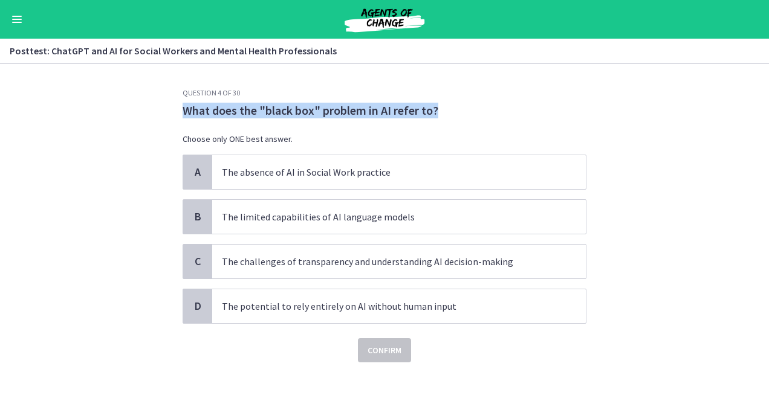
drag, startPoint x: 182, startPoint y: 114, endPoint x: 450, endPoint y: 110, distance: 267.8
click at [450, 110] on p "What does the "black box" problem in AI refer to?" at bounding box center [385, 111] width 404 height 16
copy p "What does the "black box" problem in AI refer to?"
drag, startPoint x: 332, startPoint y: 175, endPoint x: 341, endPoint y: 195, distance: 21.1
click at [332, 175] on p "The absence of AI in Social Work practice" at bounding box center [387, 172] width 330 height 15
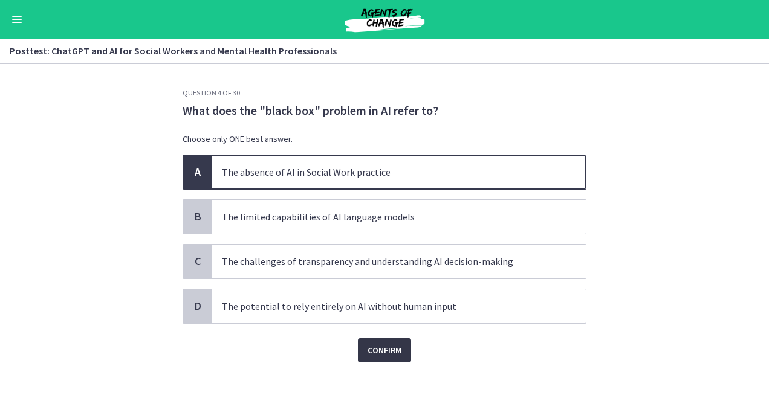
click at [386, 347] on span "Confirm" at bounding box center [384, 350] width 34 height 15
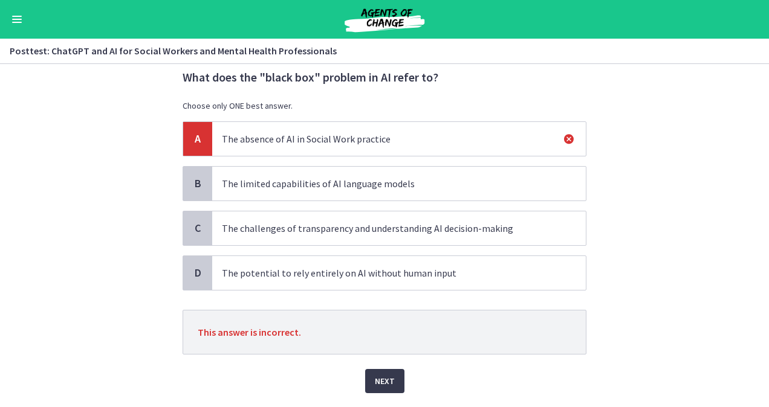
scroll to position [65, 0]
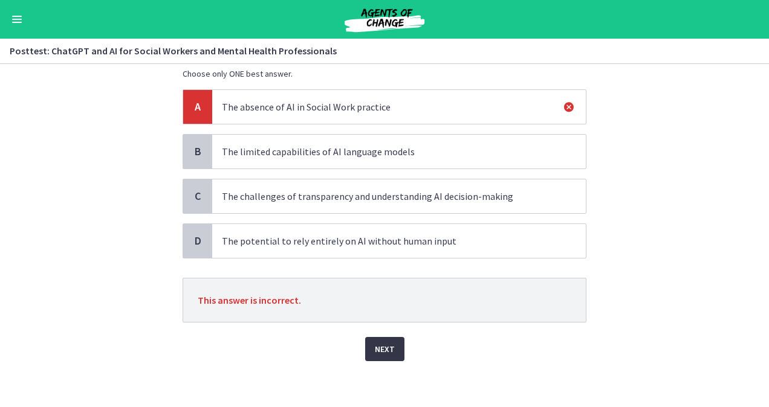
click at [395, 344] on button "Next" at bounding box center [384, 349] width 39 height 24
